Goal: Task Accomplishment & Management: Use online tool/utility

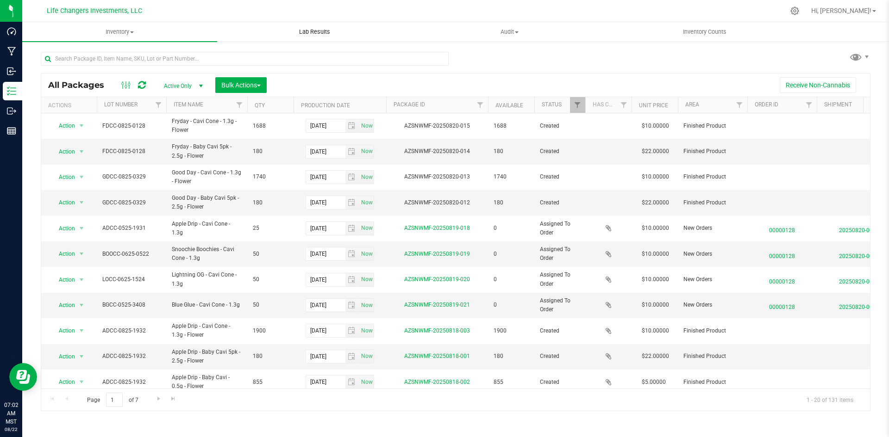
click at [301, 33] on span "Lab Results" at bounding box center [315, 32] width 56 height 8
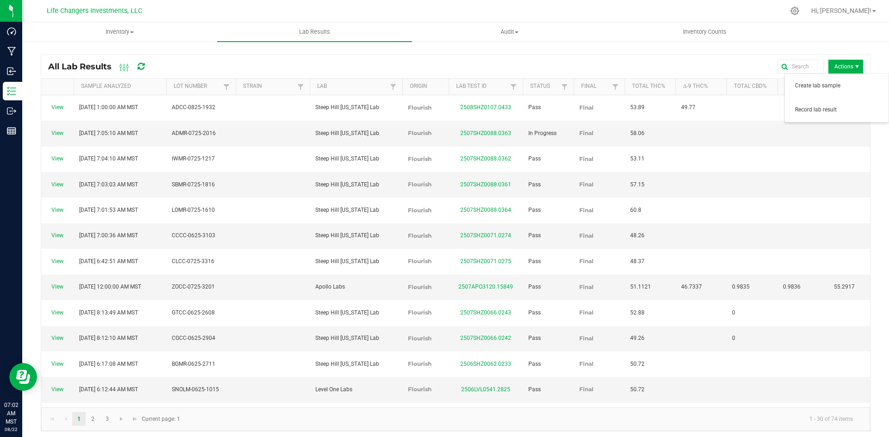
click at [838, 68] on span "Actions" at bounding box center [845, 67] width 35 height 14
click at [839, 105] on span "Record lab result" at bounding box center [836, 110] width 93 height 19
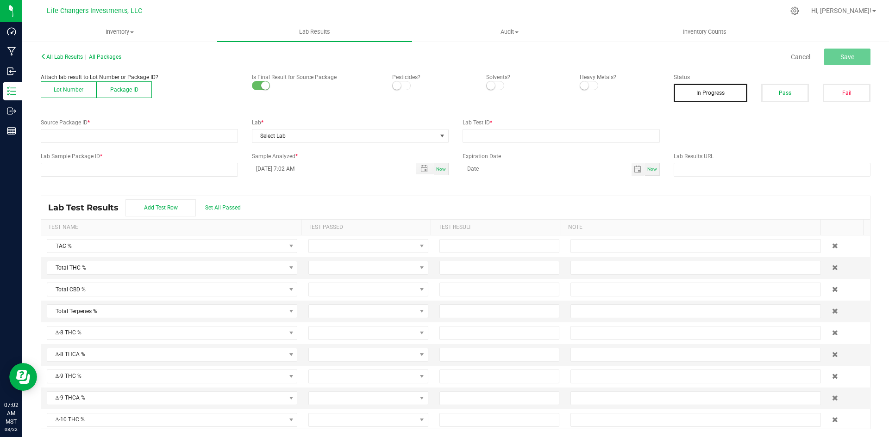
click at [65, 90] on button "Lot Number" at bounding box center [69, 89] width 56 height 17
click at [64, 139] on span at bounding box center [133, 136] width 185 height 13
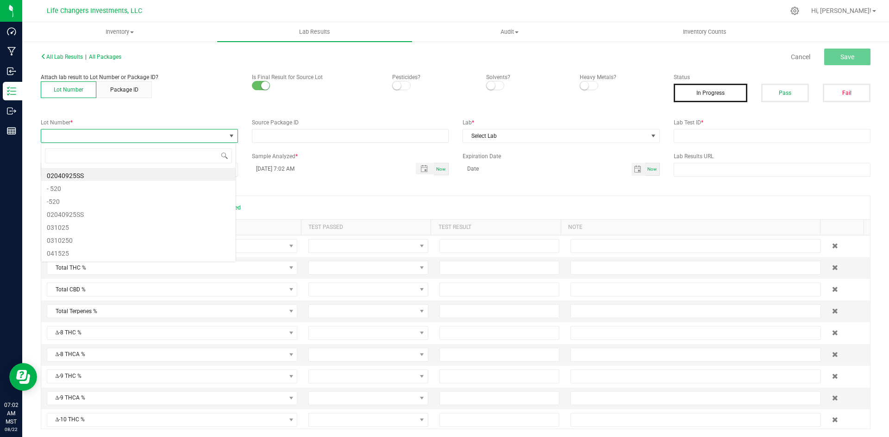
scroll to position [14, 195]
type input "0329"
click at [77, 177] on li "GDCC-0825-0329" at bounding box center [138, 174] width 194 height 13
click at [396, 87] on small at bounding box center [397, 85] width 8 height 8
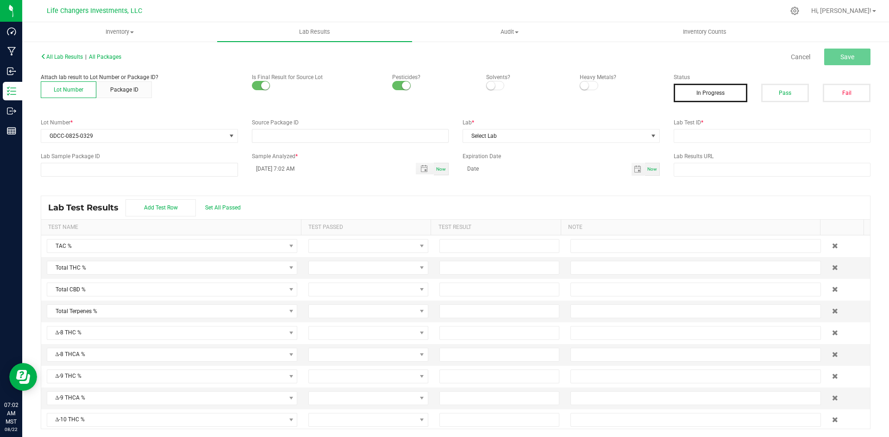
click at [489, 82] on small at bounding box center [491, 85] width 8 height 8
click at [585, 87] on span at bounding box center [589, 85] width 19 height 9
click at [489, 134] on span "Select Lab" at bounding box center [555, 136] width 185 height 13
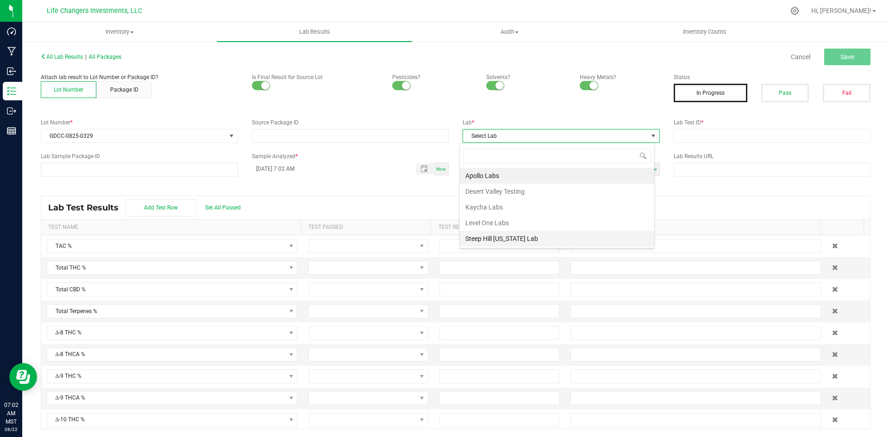
click at [558, 242] on li "Steep Hill [US_STATE] Lab" at bounding box center [557, 239] width 194 height 16
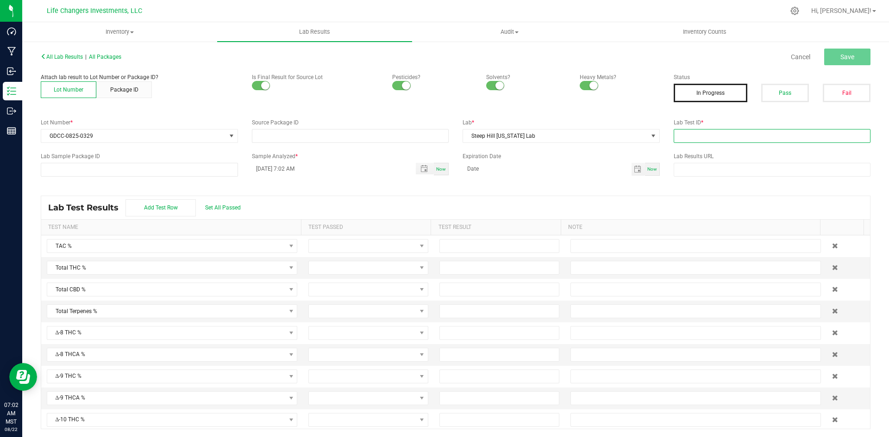
click at [721, 137] on input "text" at bounding box center [772, 136] width 197 height 14
paste input "2508SHZ0107.0431"
type input "2508SHZ0107.0431"
click at [840, 61] on span "Save" at bounding box center [847, 56] width 14 height 7
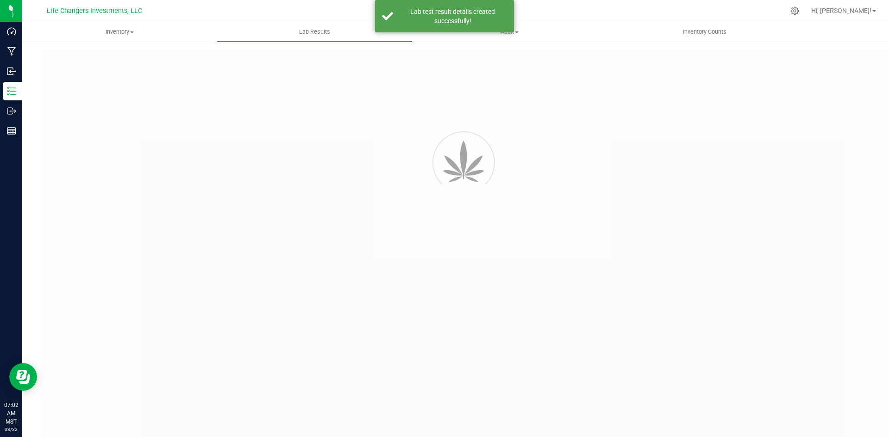
type input "2508SHZ0107.0431"
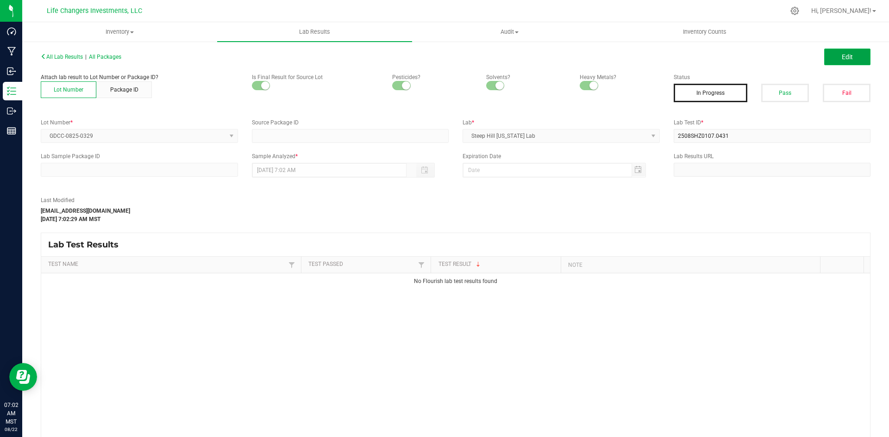
drag, startPoint x: 849, startPoint y: 57, endPoint x: 774, endPoint y: 112, distance: 93.2
click at [848, 57] on button "Edit" at bounding box center [847, 57] width 46 height 17
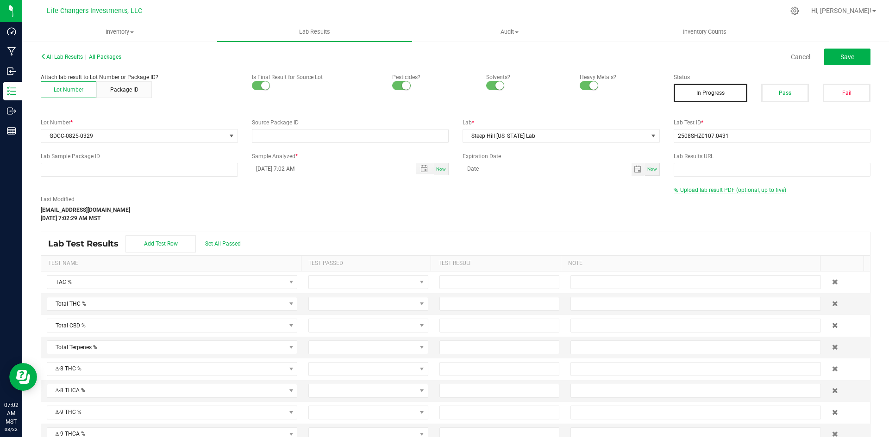
click at [712, 188] on span "Upload lab result PDF (optional, up to five)" at bounding box center [733, 190] width 106 height 6
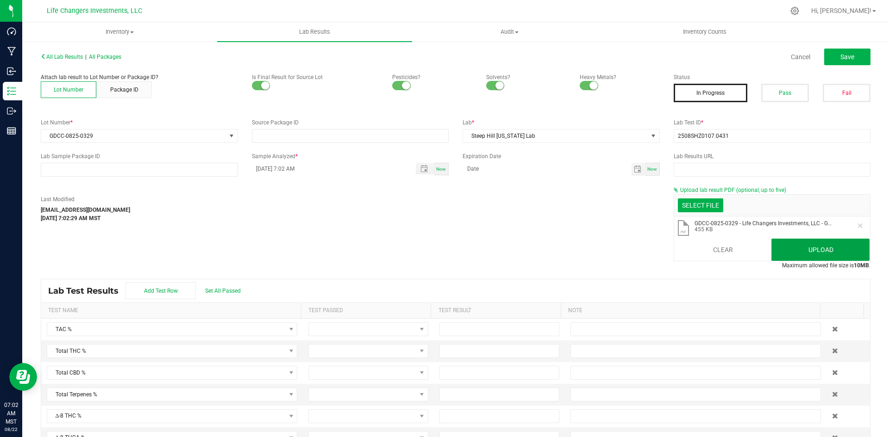
click at [780, 249] on button "Upload" at bounding box center [820, 250] width 98 height 22
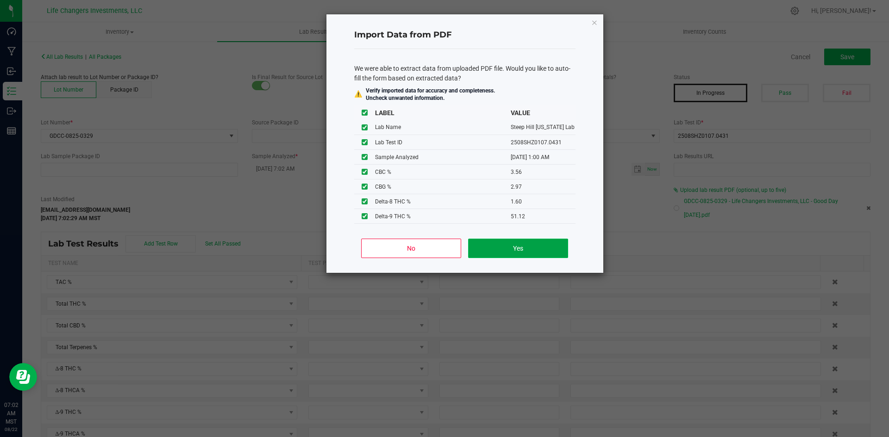
click at [549, 248] on button "Yes" at bounding box center [518, 248] width 100 height 19
type input "08/07/2025 1:00 AM"
type input "63.9400"
type input "55.2300"
type input "1.6000"
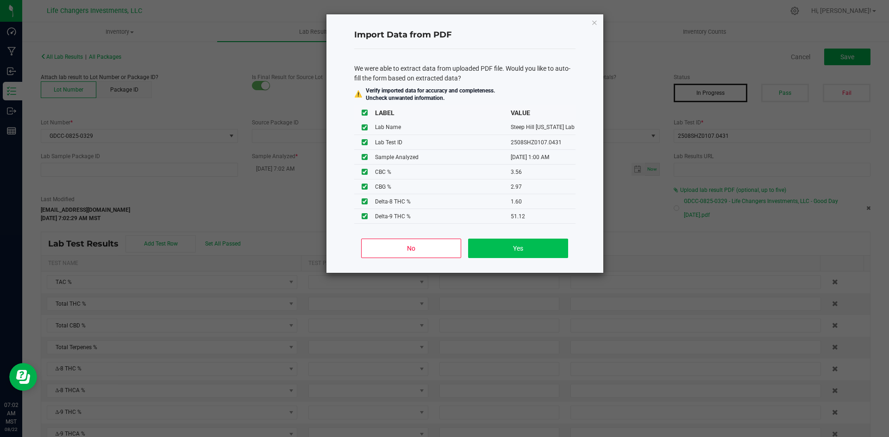
type input "51.1200"
type input "4.6900"
type input "3.5600"
type input "2.9700"
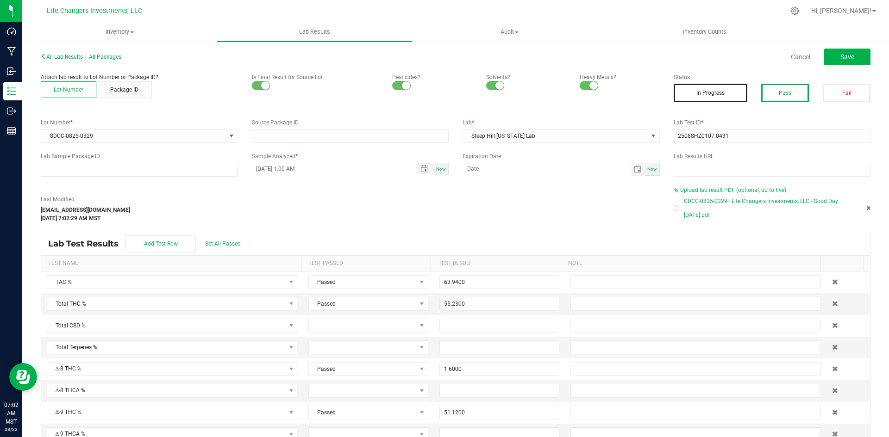
click at [789, 85] on button "Pass" at bounding box center [785, 93] width 48 height 19
click at [824, 57] on button "Save" at bounding box center [847, 57] width 46 height 17
type input "1.6000"
type input "51.1200"
type input "4.6900"
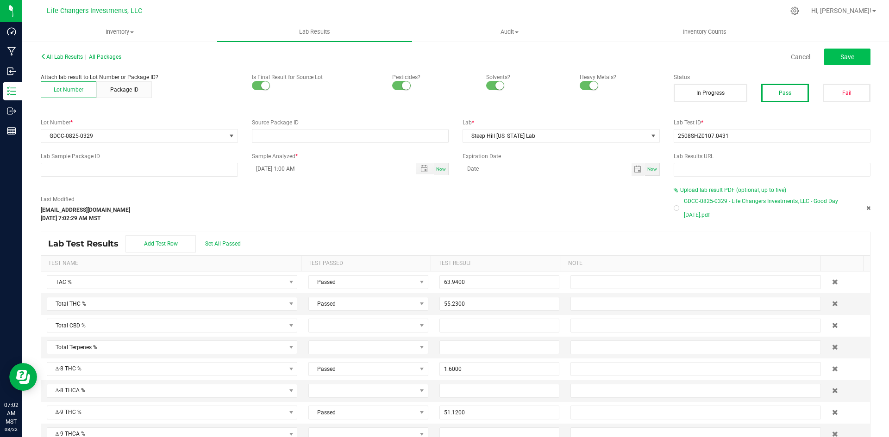
type input "3.5600"
type input "2.9700"
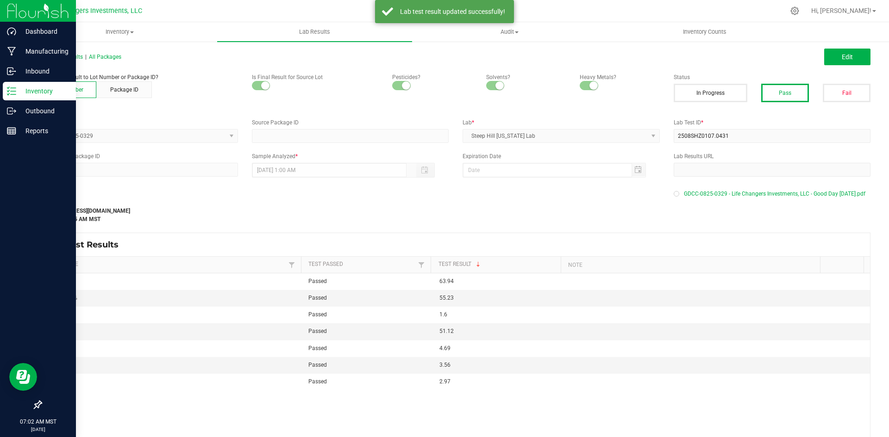
click at [31, 88] on p "Inventory" at bounding box center [44, 91] width 56 height 11
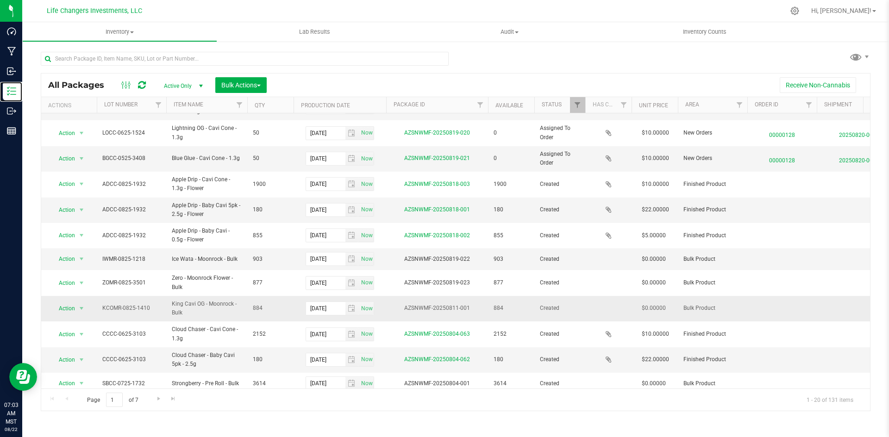
scroll to position [236, 0]
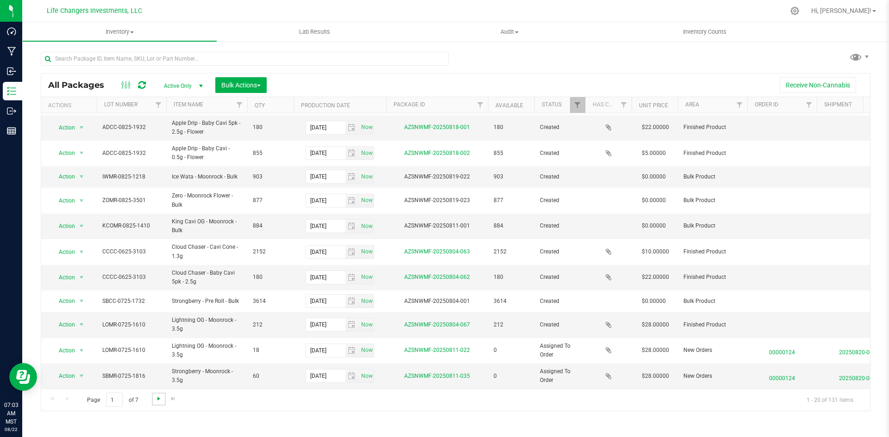
click at [155, 402] on span "Go to the next page" at bounding box center [158, 398] width 7 height 7
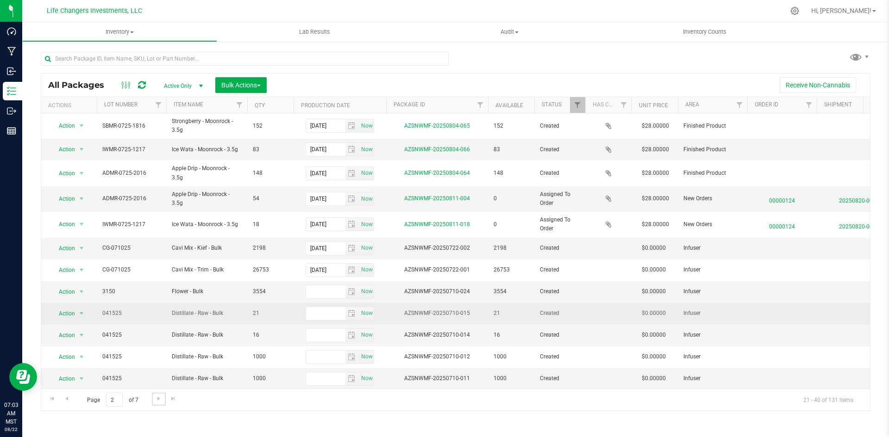
scroll to position [182, 0]
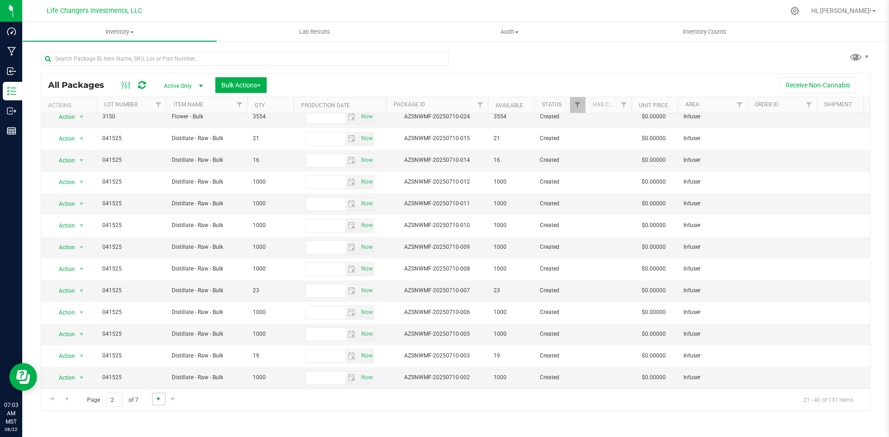
click at [156, 396] on span "Go to the next page" at bounding box center [158, 398] width 7 height 7
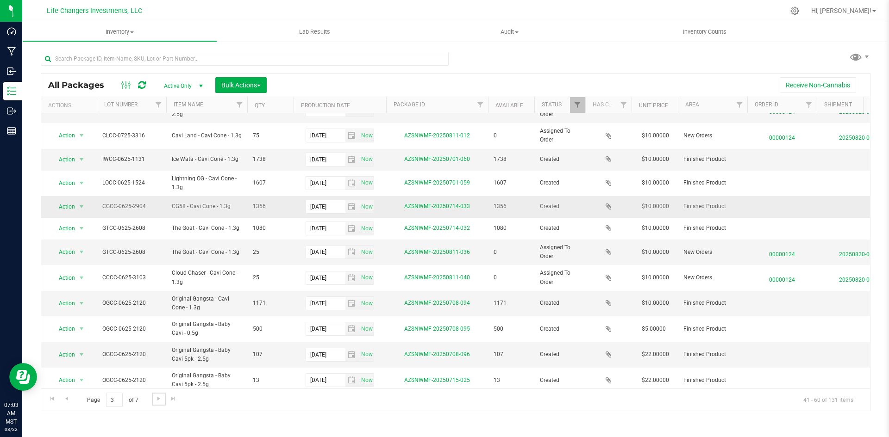
scroll to position [221, 0]
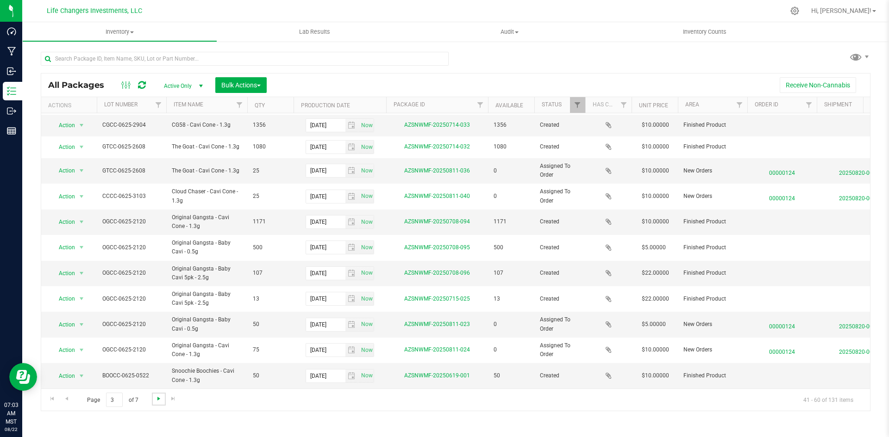
click at [160, 400] on span "Go to the next page" at bounding box center [158, 398] width 7 height 7
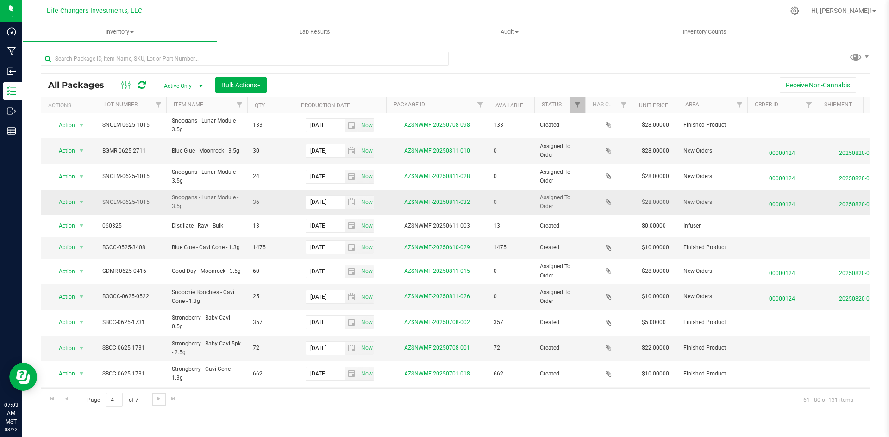
scroll to position [221, 0]
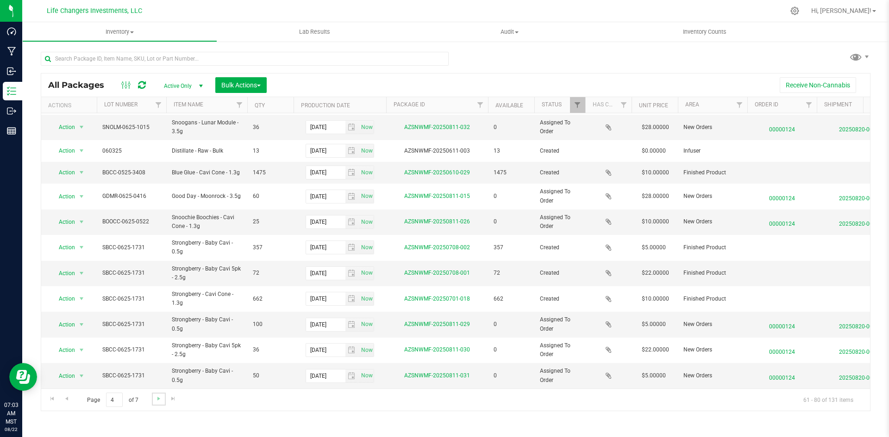
click at [162, 397] on link "Go to the next page" at bounding box center [158, 399] width 13 height 12
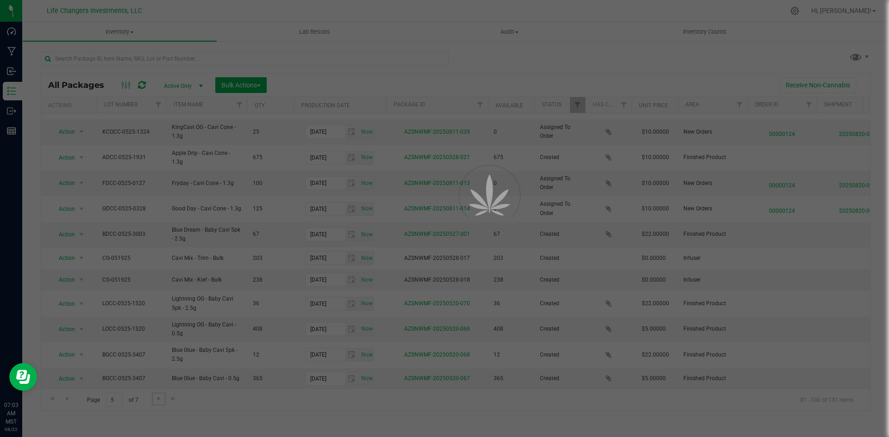
scroll to position [0, 0]
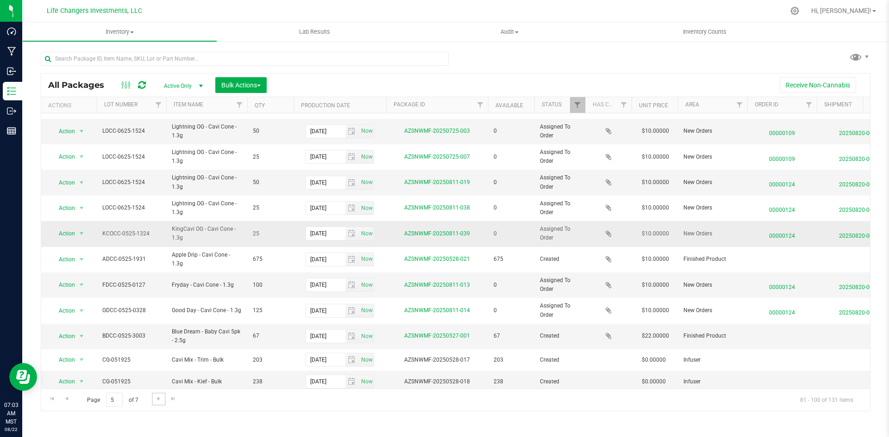
scroll to position [221, 0]
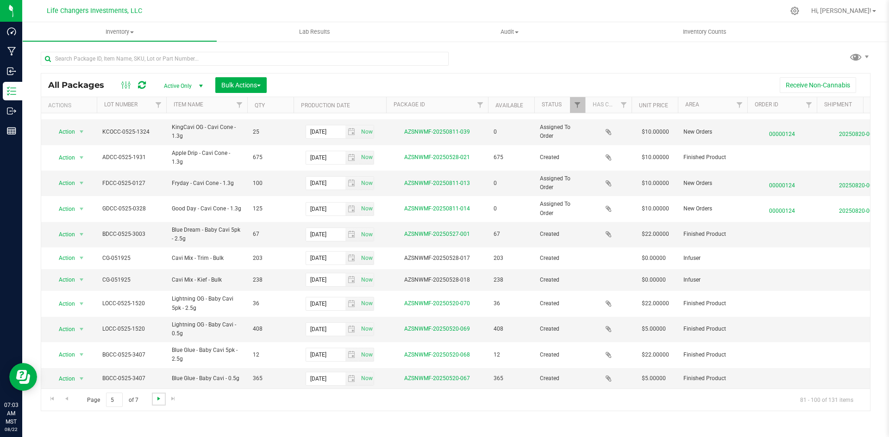
click at [160, 400] on span "Go to the next page" at bounding box center [158, 398] width 7 height 7
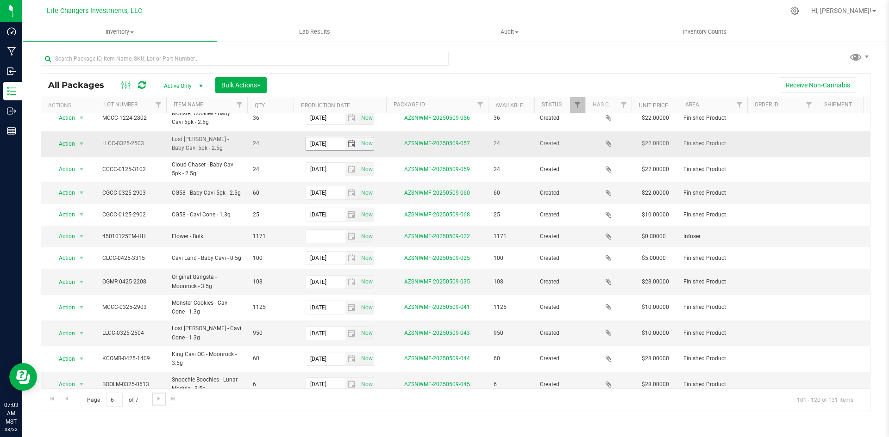
scroll to position [229, 0]
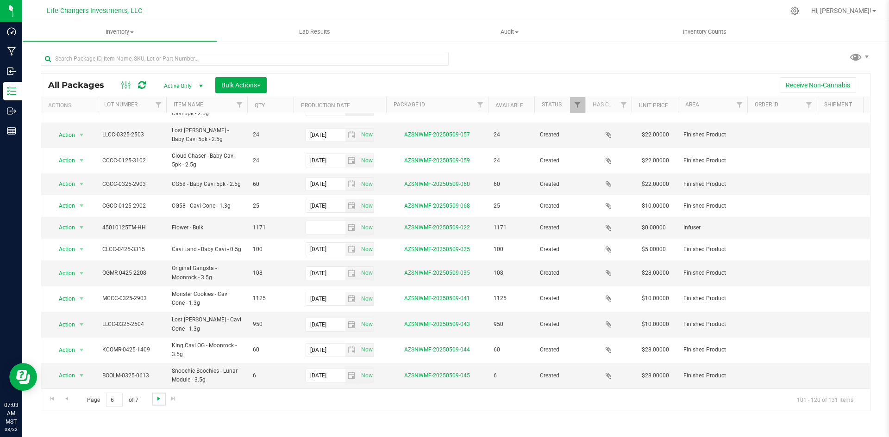
click at [160, 402] on span "Go to the next page" at bounding box center [158, 398] width 7 height 7
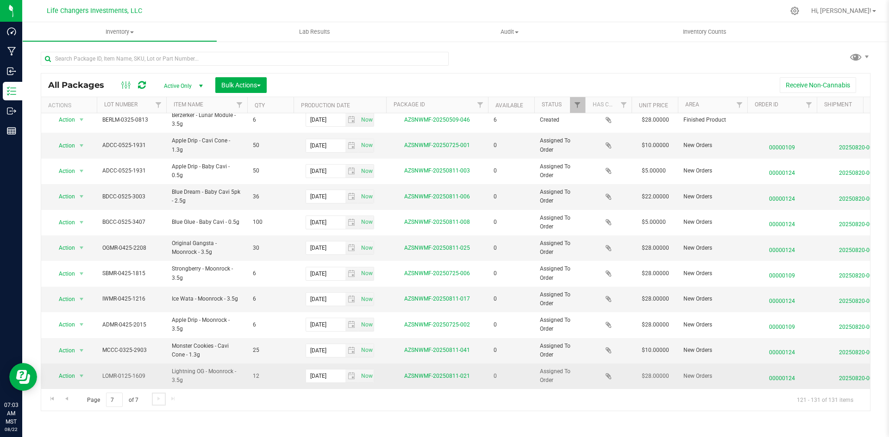
scroll to position [13, 0]
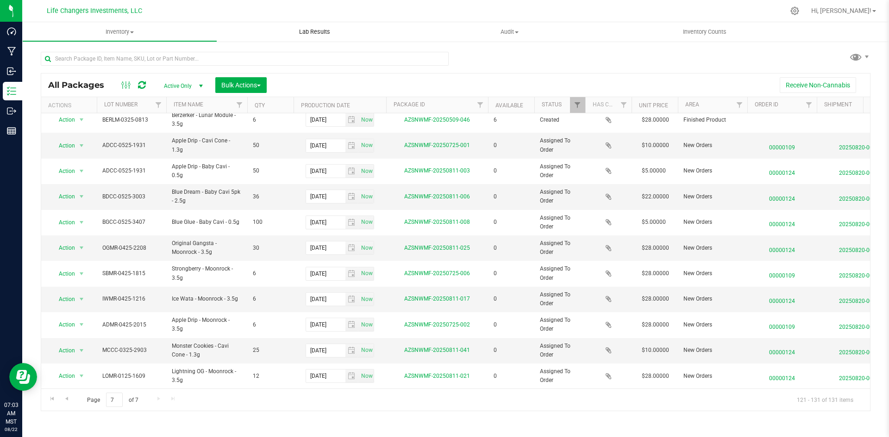
click at [311, 39] on uib-tab-heading "Lab Results" at bounding box center [314, 31] width 195 height 19
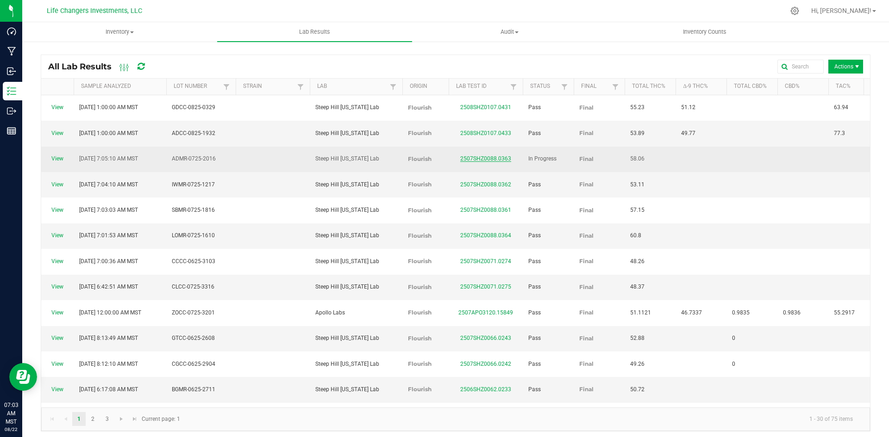
click at [485, 156] on link "2507SHZ0088.0363" at bounding box center [485, 159] width 51 height 6
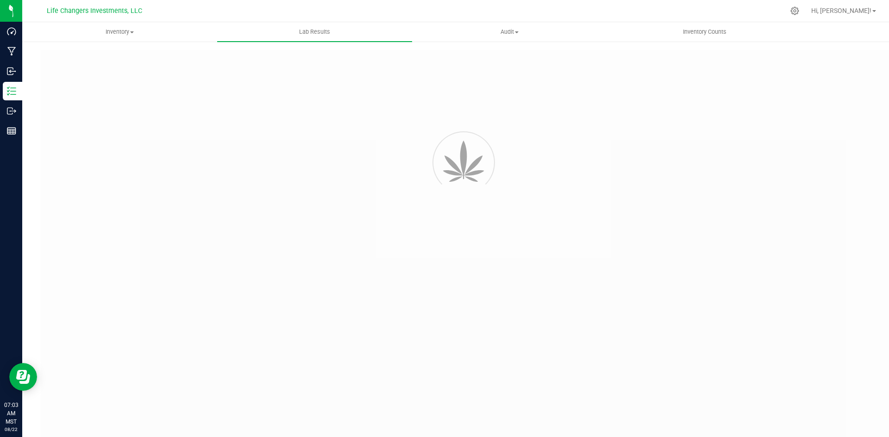
type input "2507SHZ0088.0363"
type input "08/05/2025 7:05 AM"
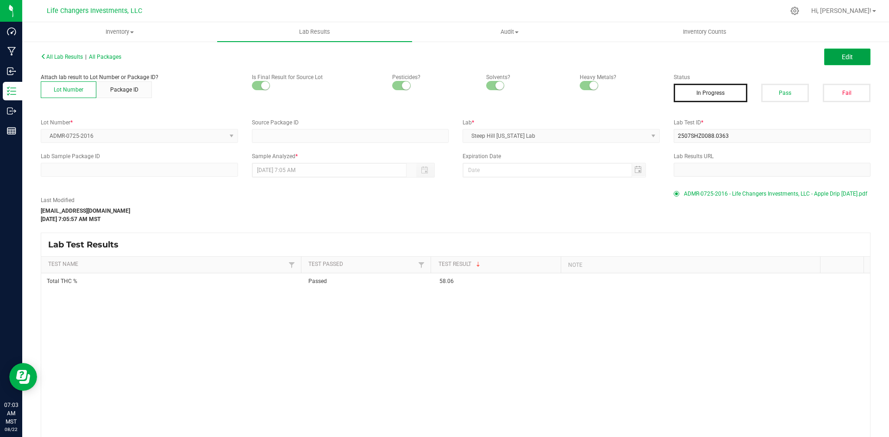
click at [854, 51] on button "Edit" at bounding box center [847, 57] width 46 height 17
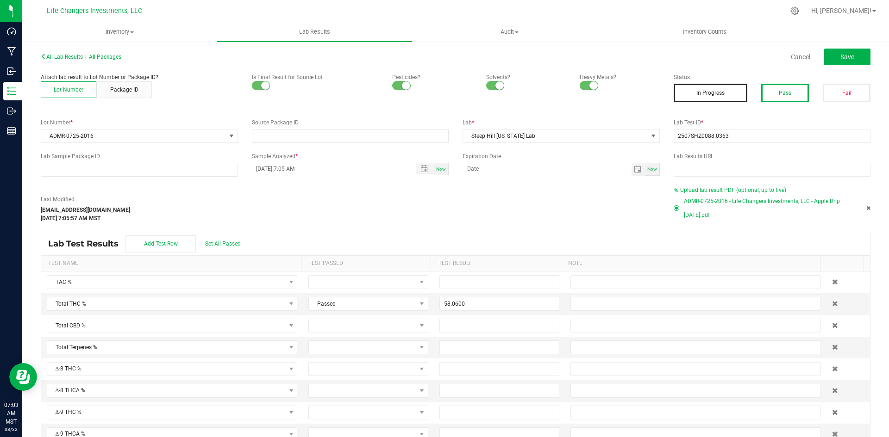
click at [775, 92] on button "Pass" at bounding box center [785, 93] width 48 height 19
click at [830, 51] on button "Save" at bounding box center [847, 57] width 46 height 17
type input "58.0600"
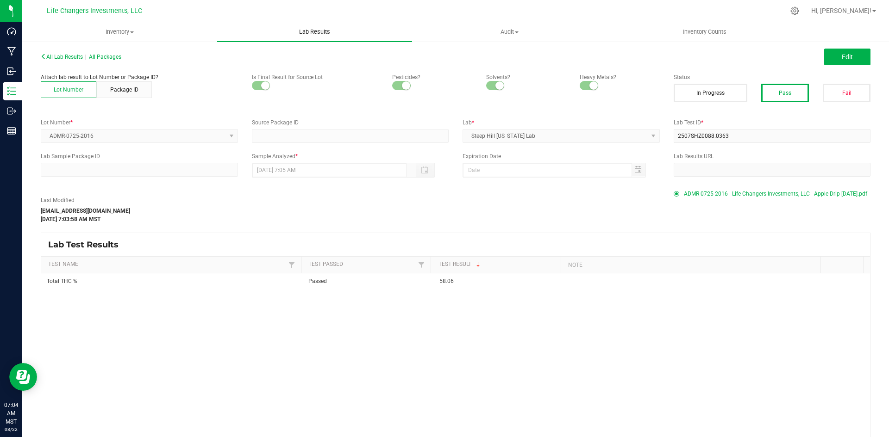
click at [310, 30] on span "Lab Results" at bounding box center [315, 32] width 56 height 8
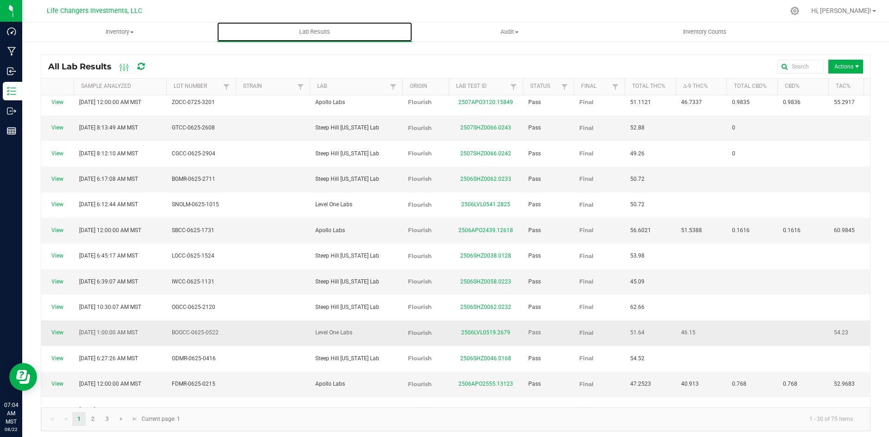
scroll to position [4, 0]
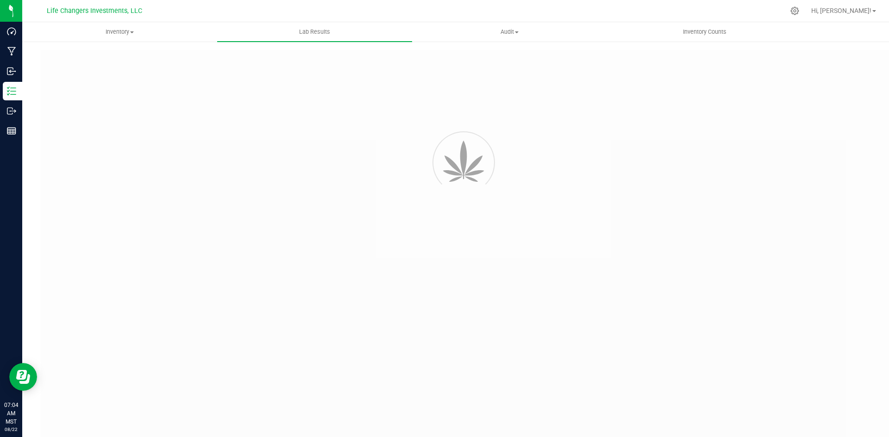
type input "2505LVL0398.2041"
type input "05/08/2025 1:00 AM"
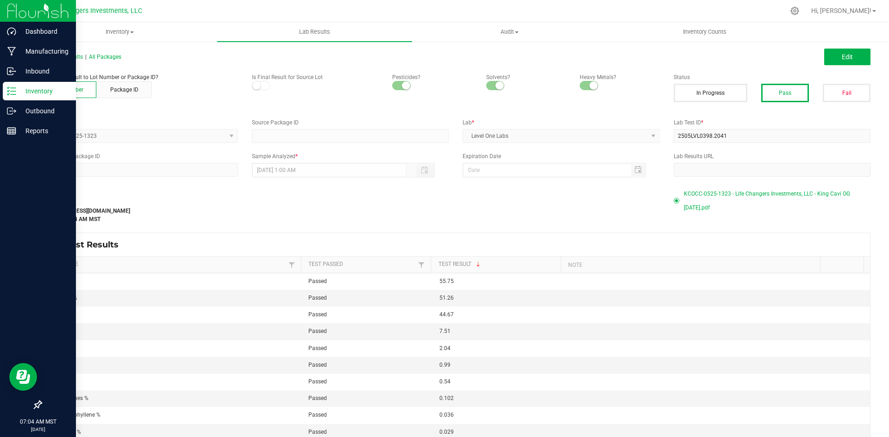
click at [51, 90] on p "Inventory" at bounding box center [44, 91] width 56 height 11
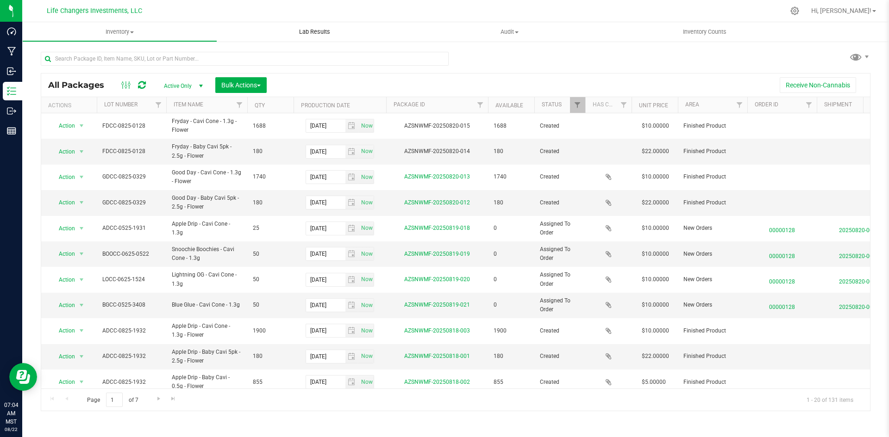
click at [301, 29] on span "Lab Results" at bounding box center [315, 32] width 56 height 8
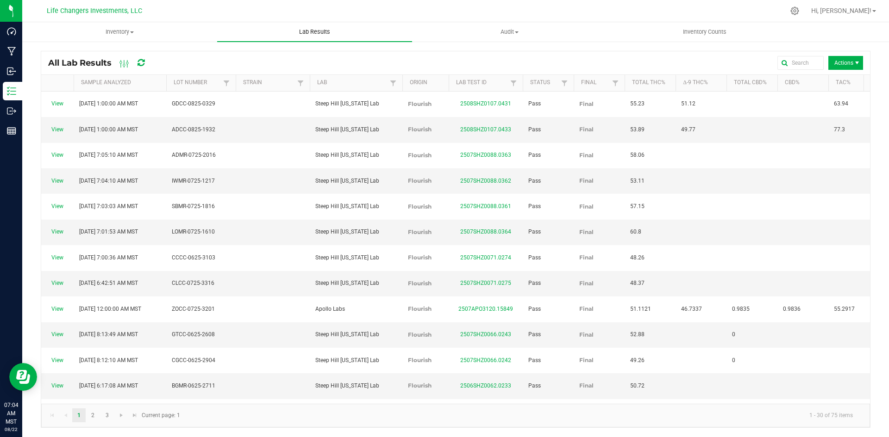
click at [308, 36] on uib-tab-heading "Lab Results" at bounding box center [314, 31] width 195 height 19
click at [842, 58] on span "Actions" at bounding box center [845, 63] width 35 height 14
click at [824, 107] on span "Record lab result" at bounding box center [839, 106] width 88 height 8
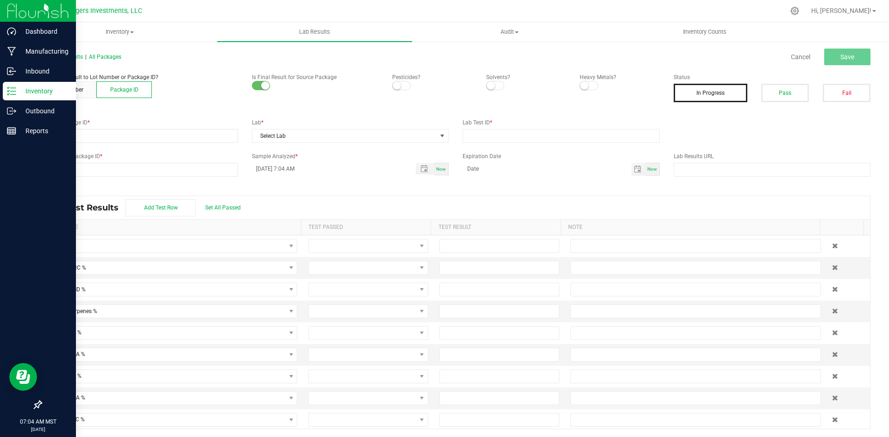
click at [31, 94] on p "Inventory" at bounding box center [44, 91] width 56 height 11
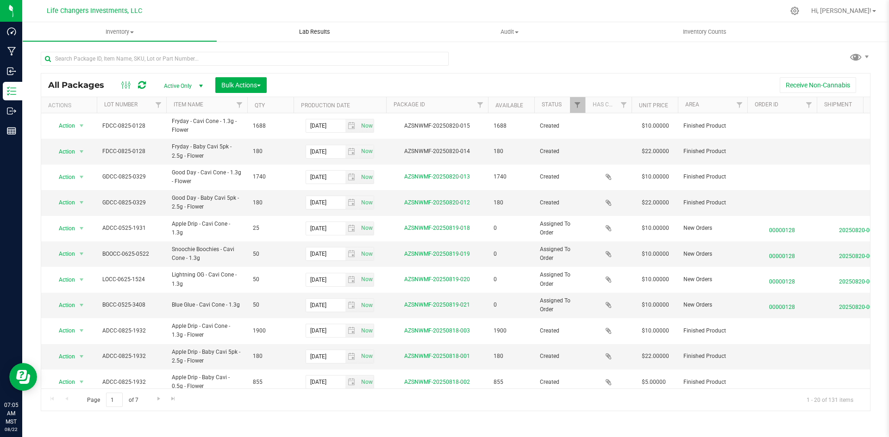
click at [318, 31] on span "Lab Results" at bounding box center [315, 32] width 56 height 8
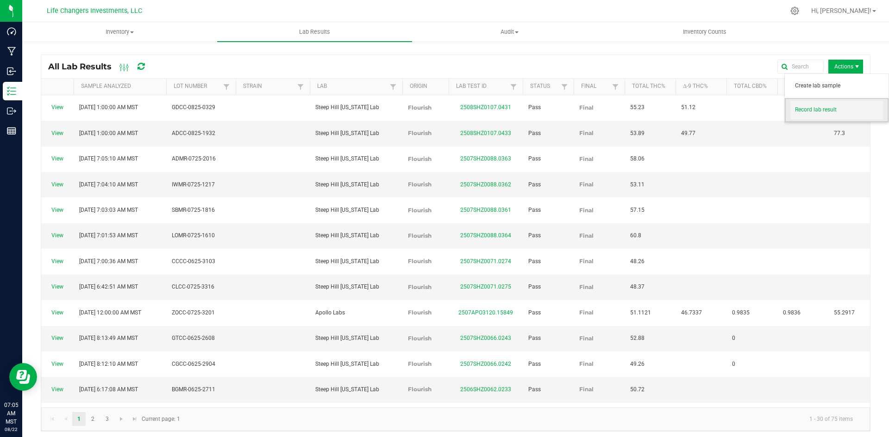
click at [841, 114] on span "Record lab result" at bounding box center [839, 110] width 88 height 8
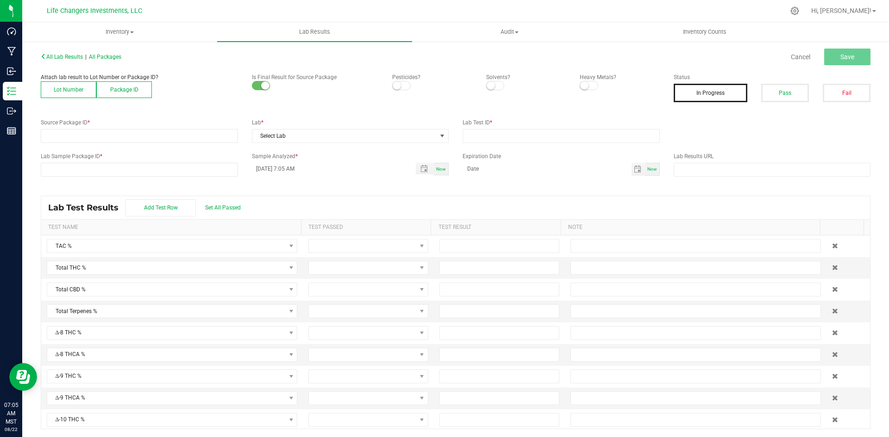
click at [62, 87] on button "Lot Number" at bounding box center [69, 89] width 56 height 17
click at [76, 135] on span at bounding box center [133, 136] width 185 height 13
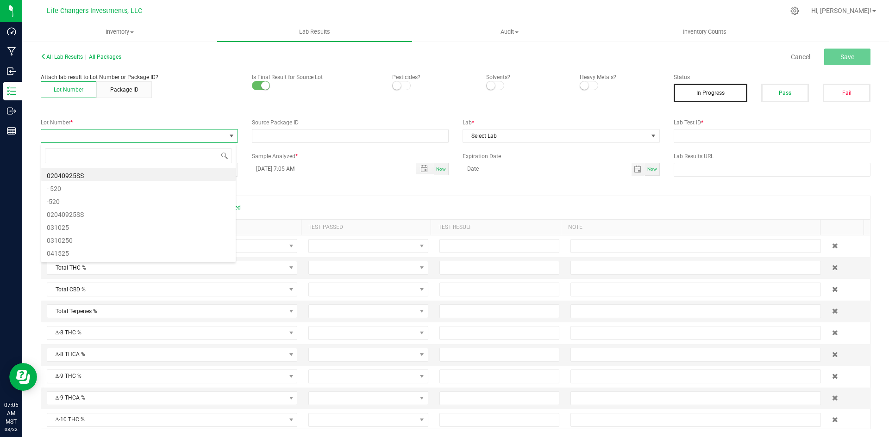
scroll to position [14, 195]
type input "0128"
click at [96, 175] on li "FDCC-0825-0128" at bounding box center [138, 174] width 194 height 13
click at [398, 84] on span at bounding box center [401, 85] width 19 height 9
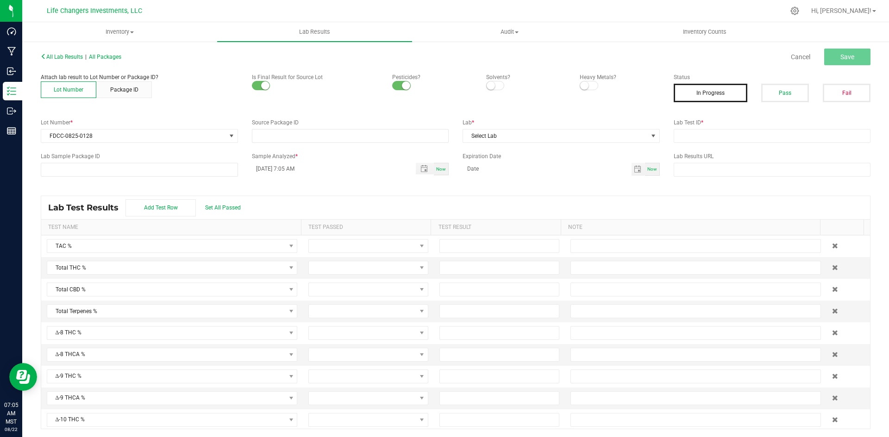
drag, startPoint x: 495, startPoint y: 83, endPoint x: 513, endPoint y: 87, distance: 17.9
click at [496, 83] on span at bounding box center [495, 85] width 19 height 9
click at [583, 85] on small at bounding box center [584, 85] width 8 height 8
click at [569, 137] on span "Select Lab" at bounding box center [555, 136] width 185 height 13
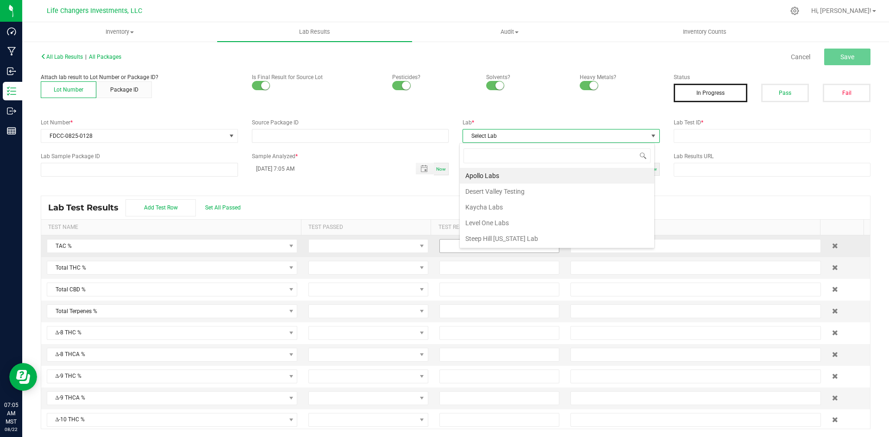
click at [531, 239] on li "Steep Hill [US_STATE] Lab" at bounding box center [557, 239] width 194 height 16
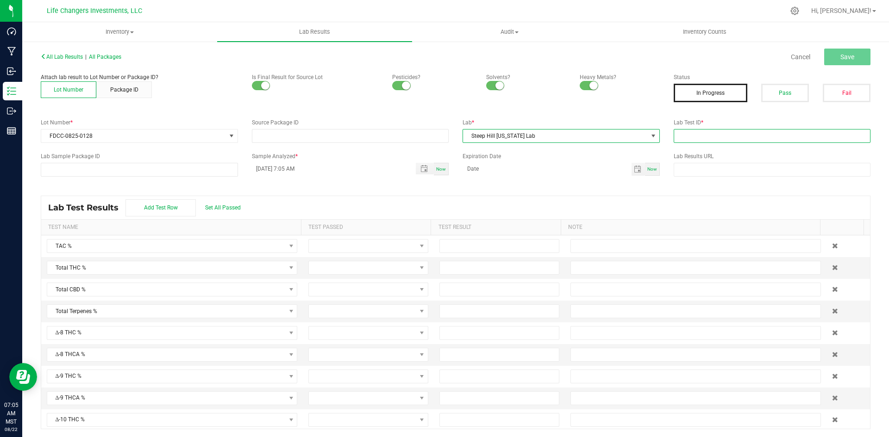
click at [706, 136] on input "text" at bounding box center [772, 136] width 197 height 14
paste input "2508SHZ0107.0432"
type input "2508SHZ0107.0432"
click at [842, 54] on span "Save" at bounding box center [847, 56] width 14 height 7
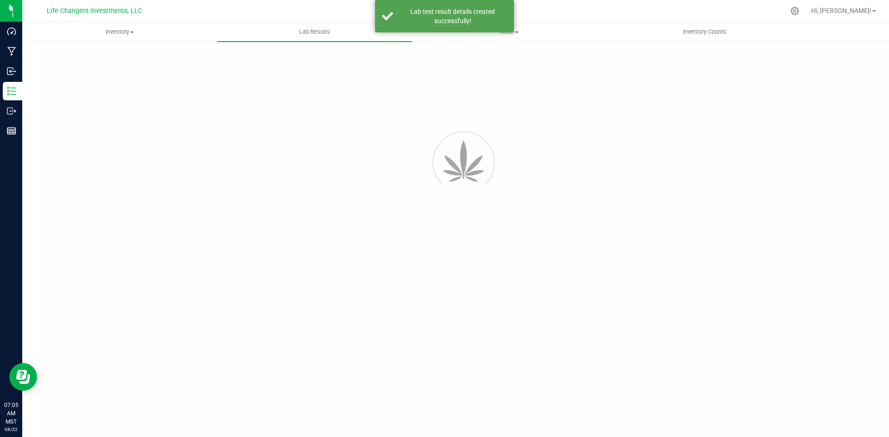
type input "2508SHZ0107.0432"
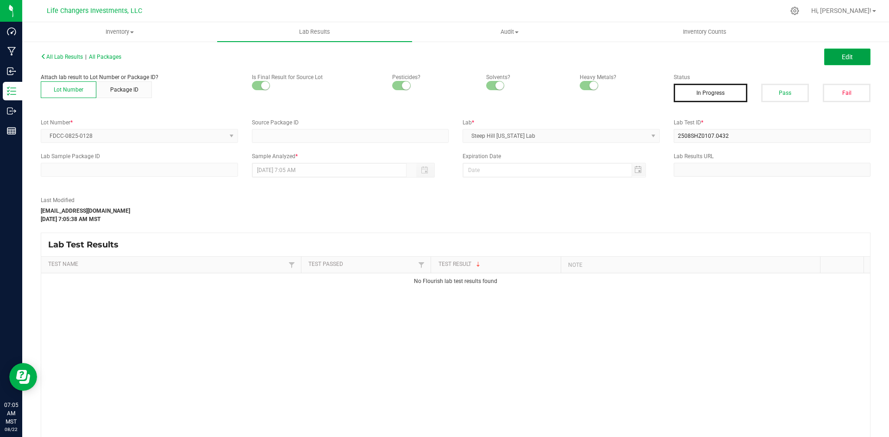
click at [840, 63] on button "Edit" at bounding box center [847, 57] width 46 height 17
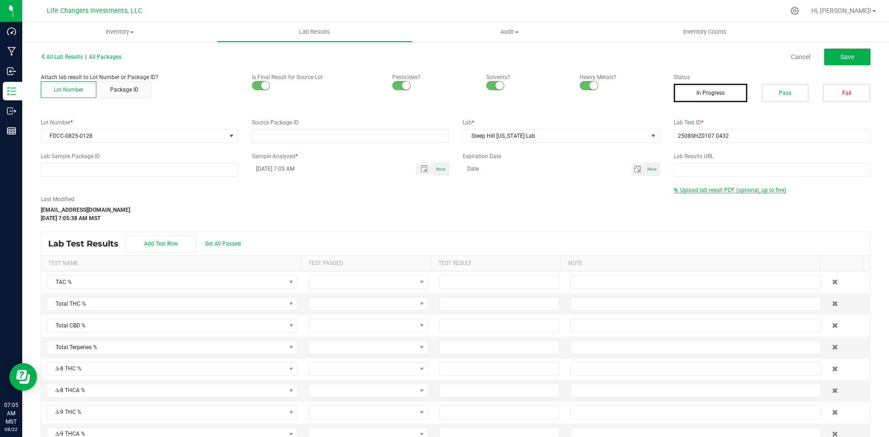
click at [696, 187] on span "Upload lab result PDF (optional, up to five)" at bounding box center [733, 190] width 106 height 6
click at [730, 189] on span "Upload lab result PDF (optional, up to five)" at bounding box center [733, 190] width 106 height 6
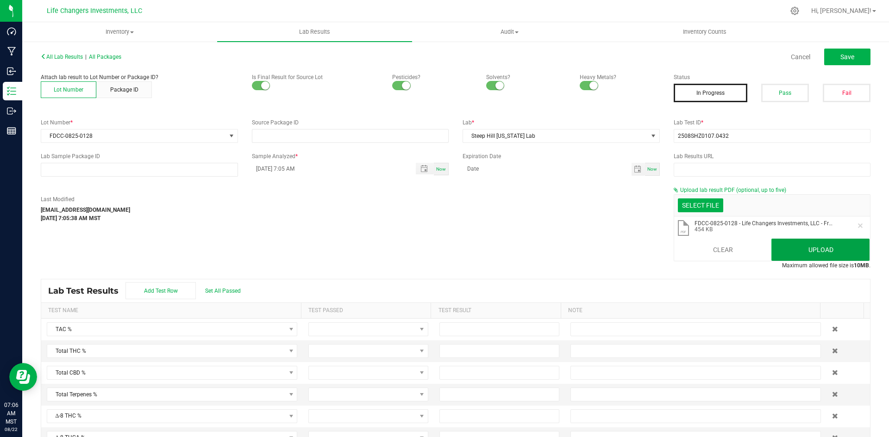
click at [812, 244] on button "Upload" at bounding box center [820, 250] width 98 height 22
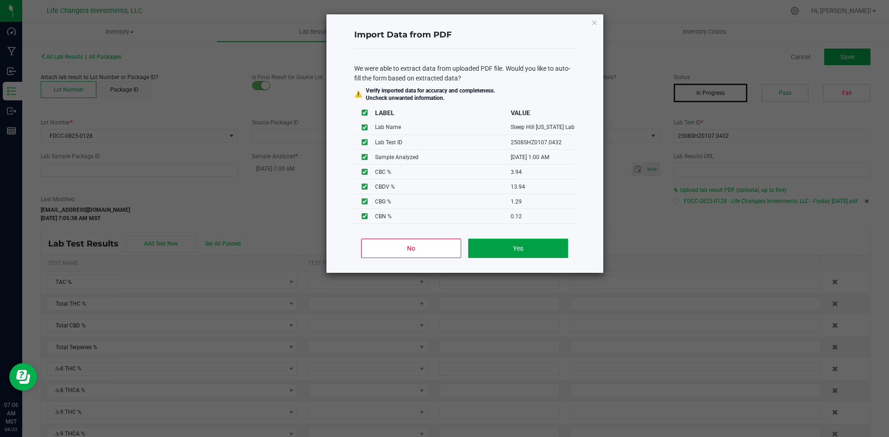
click at [530, 252] on button "Yes" at bounding box center [518, 248] width 100 height 19
type input "08/07/2025 1:00 AM"
type input "81.4900"
type input "57.8800"
type input "3.6800"
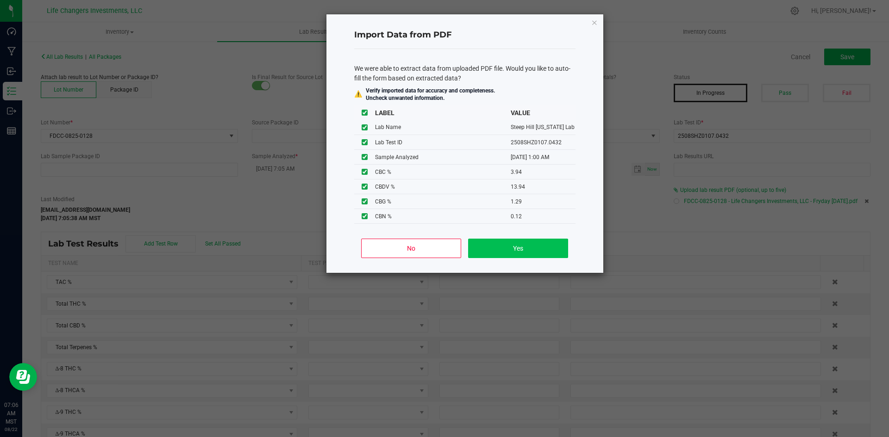
type input "53.3400"
type input "5.1800"
type input "3.9400"
type input "13.9400"
type input "1.2900"
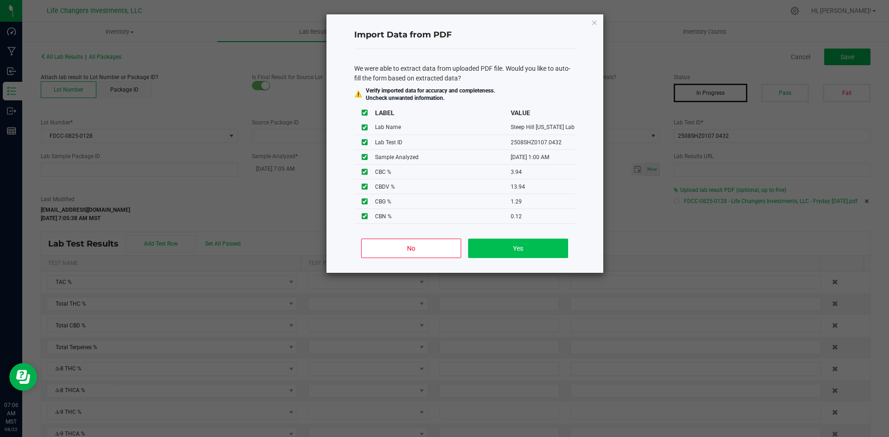
type input "0.1200"
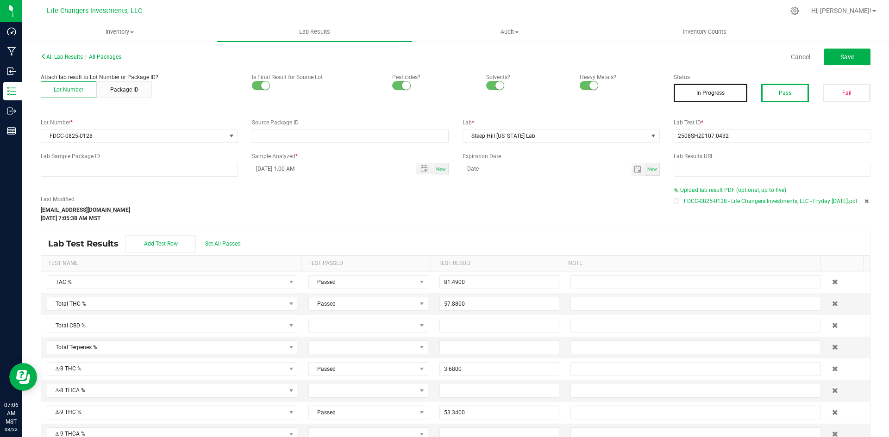
click at [787, 91] on button "Pass" at bounding box center [785, 93] width 48 height 19
click at [842, 59] on span "Save" at bounding box center [847, 56] width 14 height 7
type input "3.6800"
type input "53.3400"
type input "5.1800"
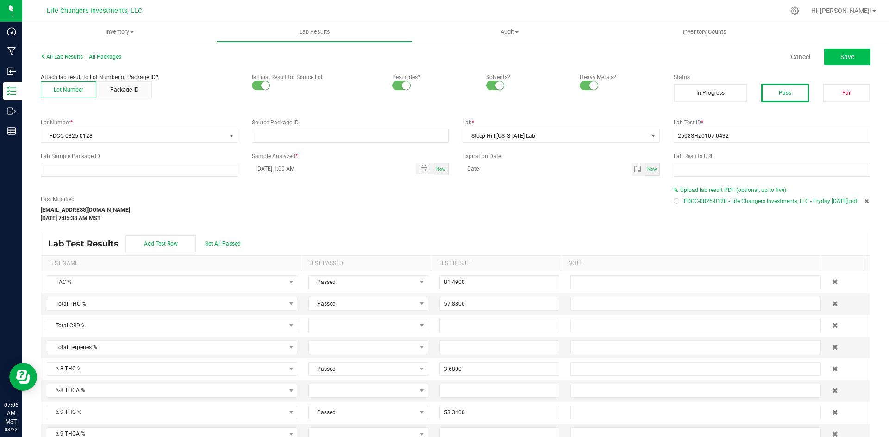
type input "3.9400"
type input "13.9400"
type input "1.2900"
type input "0.1200"
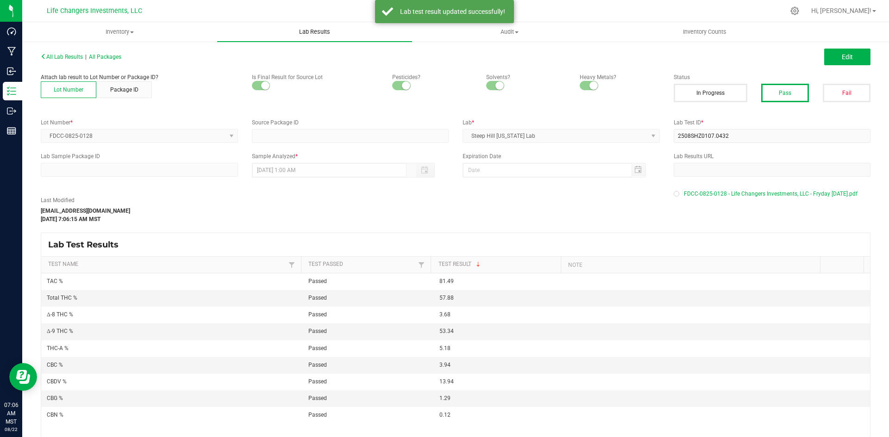
click at [310, 29] on span "Lab Results" at bounding box center [315, 32] width 56 height 8
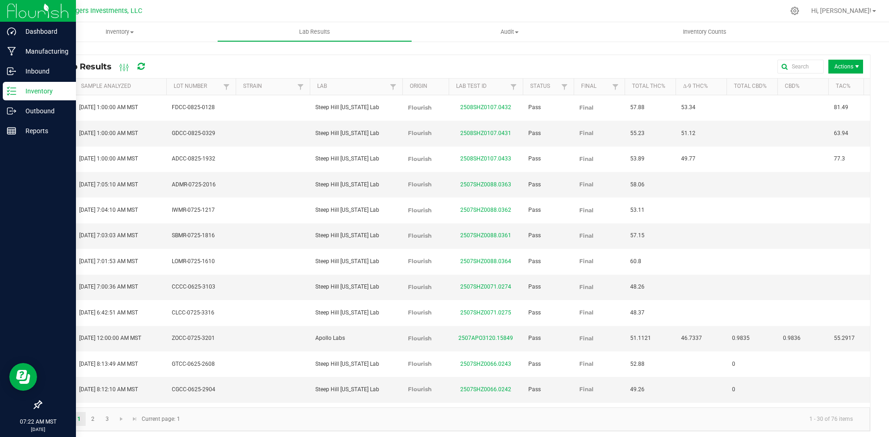
click at [34, 90] on p "Inventory" at bounding box center [44, 91] width 56 height 11
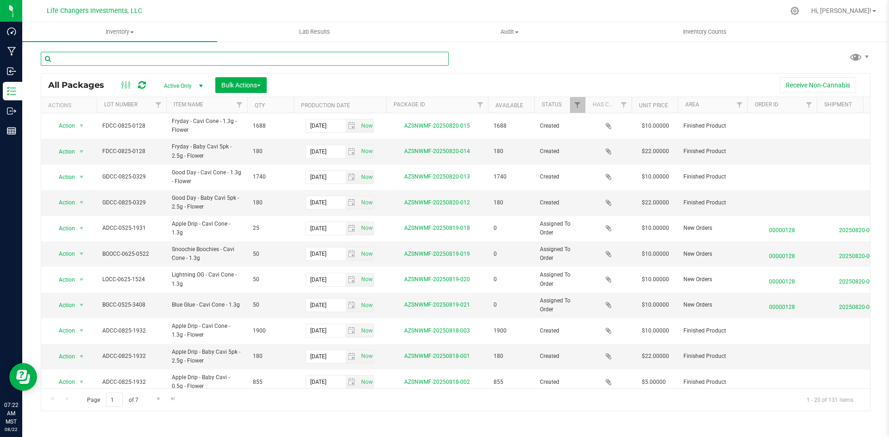
click at [112, 55] on input "text" at bounding box center [245, 59] width 408 height 14
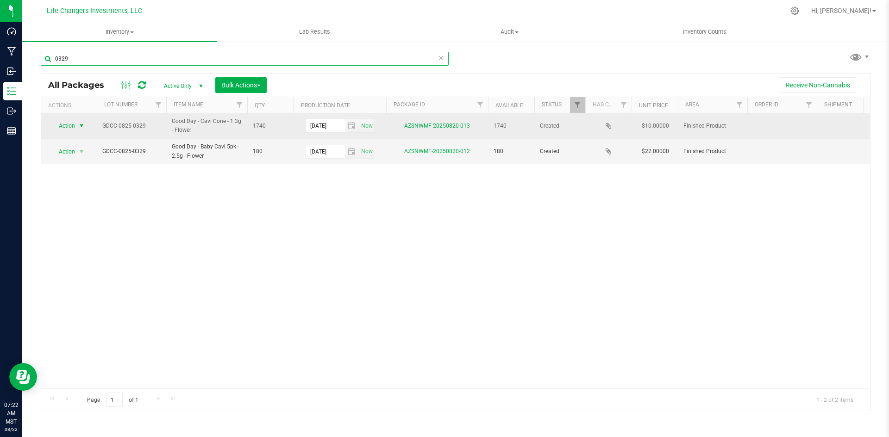
type input "0329"
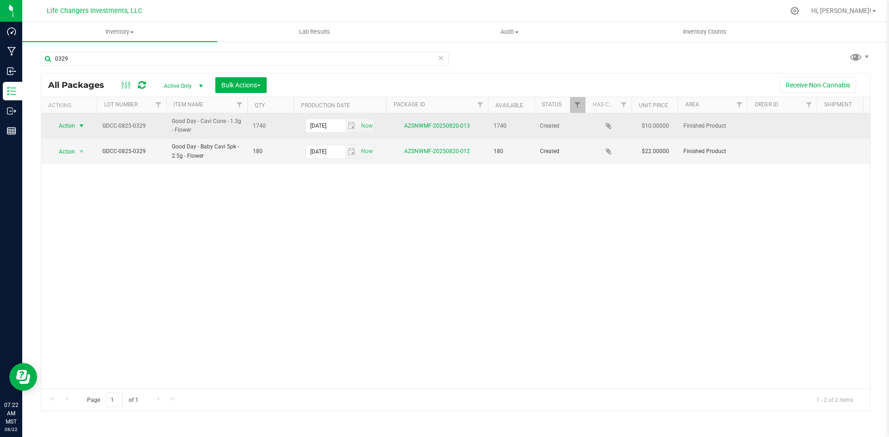
click at [66, 125] on span "Action" at bounding box center [62, 125] width 25 height 13
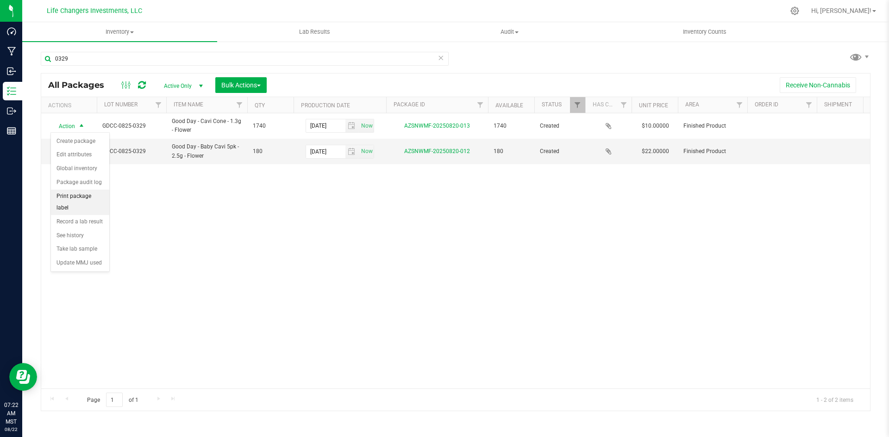
click at [90, 199] on li "Print package label" at bounding box center [80, 202] width 58 height 25
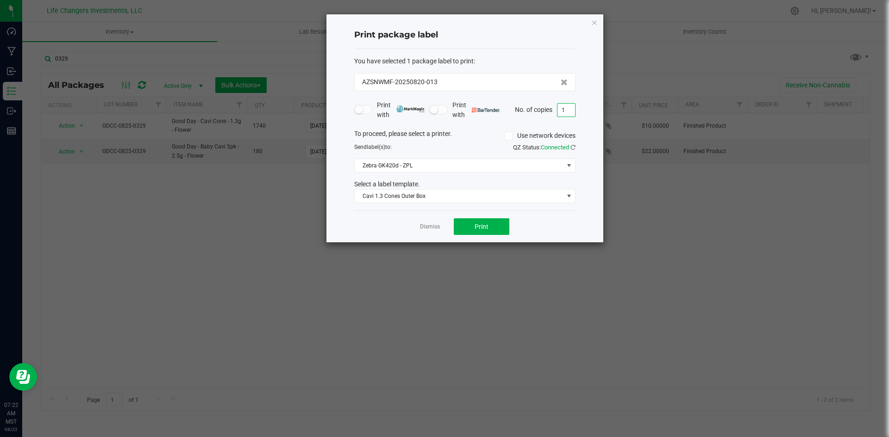
click at [563, 106] on input "1" at bounding box center [566, 110] width 18 height 13
type input "69"
click at [473, 222] on button "Print" at bounding box center [482, 227] width 56 height 17
click at [595, 21] on icon "button" at bounding box center [594, 22] width 6 height 11
